Goal: Transaction & Acquisition: Purchase product/service

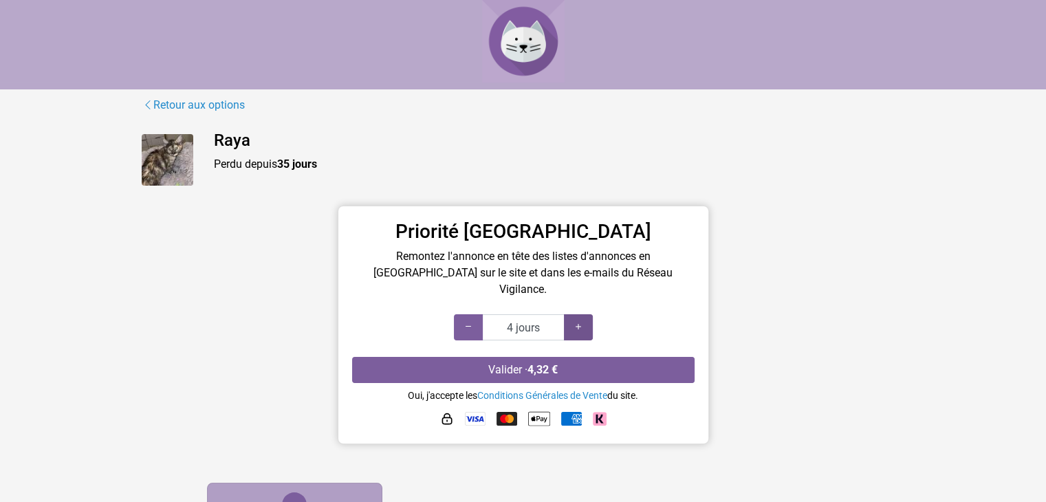
click at [580, 320] on icon at bounding box center [578, 326] width 11 height 13
click at [463, 320] on icon at bounding box center [468, 326] width 11 height 13
type input "1 jours"
click at [463, 320] on icon at bounding box center [468, 326] width 11 height 13
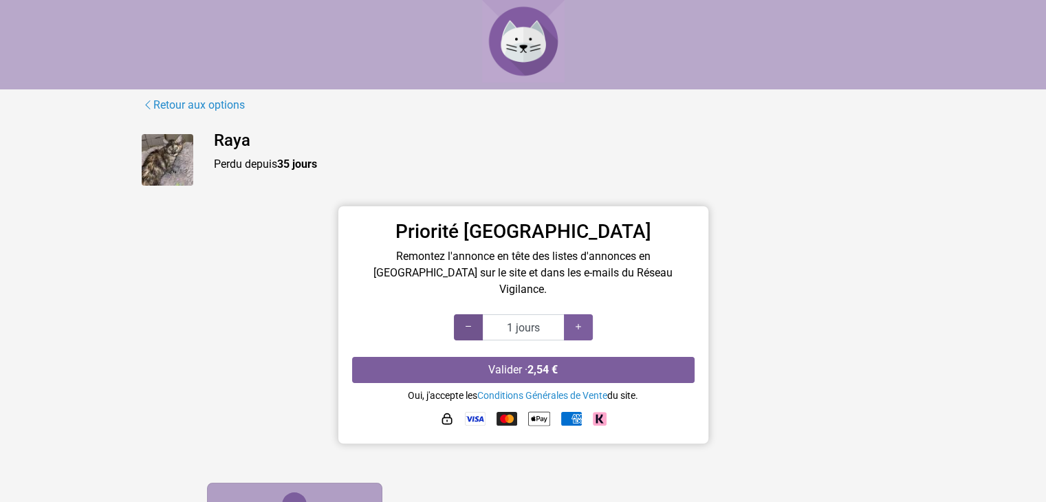
click at [463, 320] on icon at bounding box center [468, 326] width 11 height 13
